Goal: Information Seeking & Learning: Learn about a topic

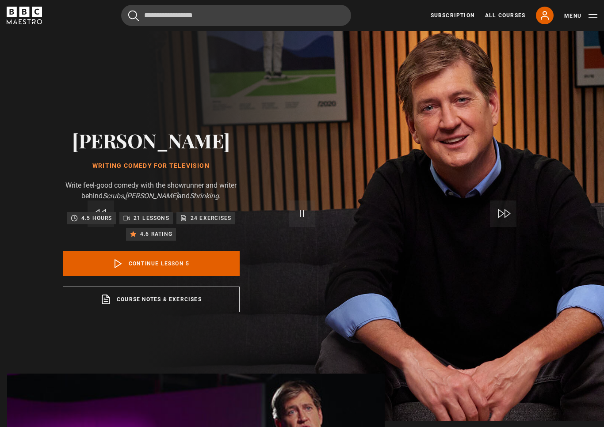
scroll to position [167, 0]
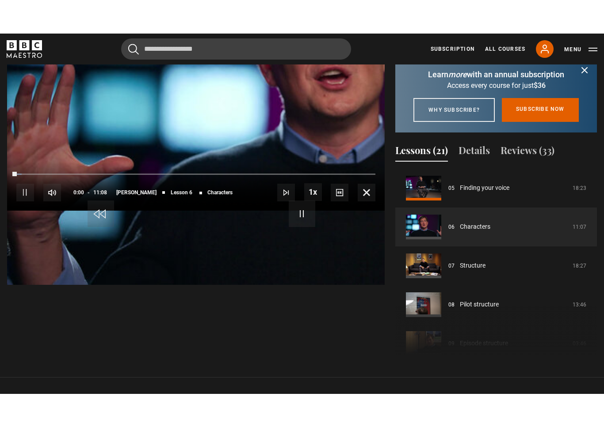
scroll to position [11, 0]
